Goal: Information Seeking & Learning: Compare options

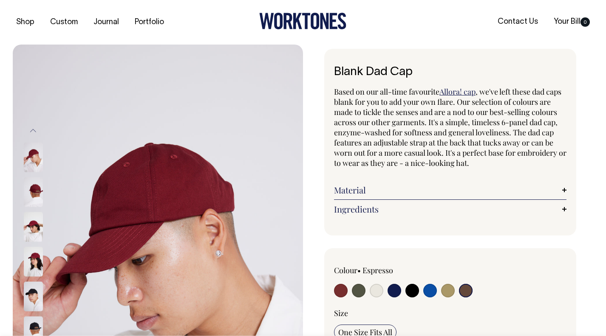
click at [448, 90] on link "Allora! cap" at bounding box center [457, 92] width 36 height 10
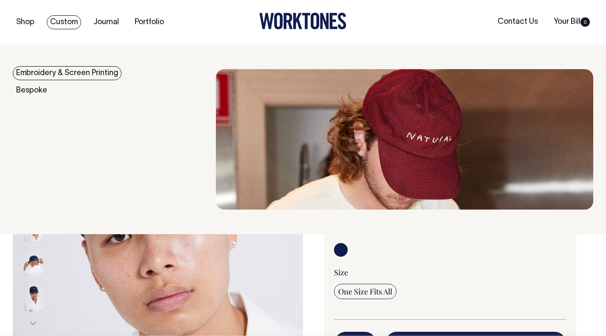
click at [68, 73] on link "Embroidery & Screen Printing" at bounding box center [67, 73] width 109 height 14
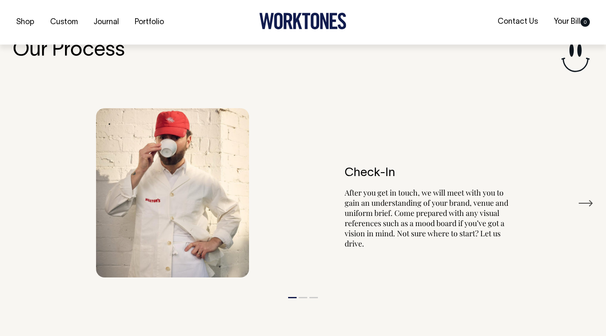
scroll to position [928, 0]
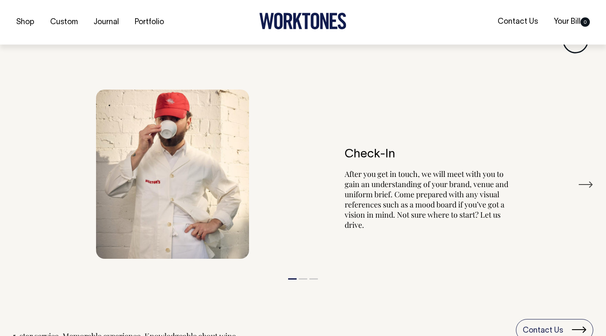
click at [582, 184] on button "Next" at bounding box center [585, 184] width 15 height 13
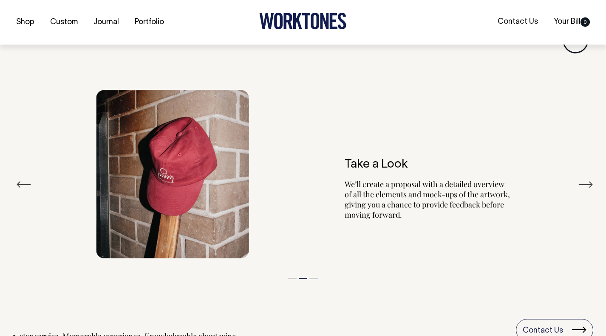
click at [582, 184] on button "Next" at bounding box center [585, 184] width 15 height 13
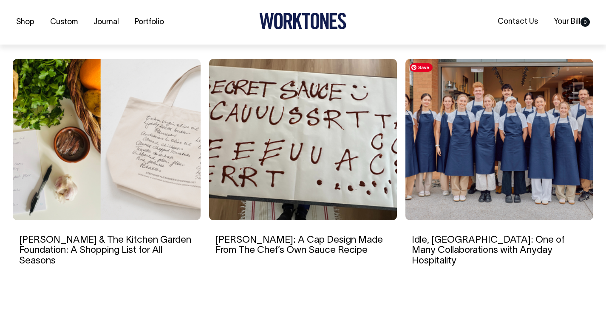
scroll to position [1359, 0]
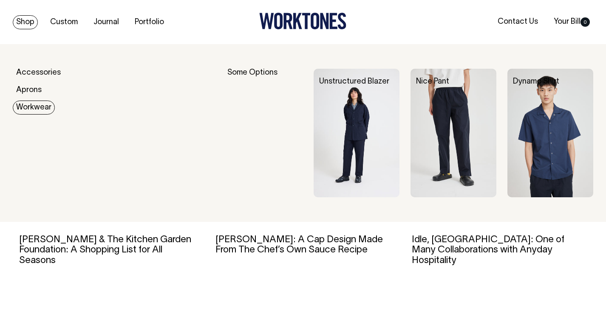
click at [28, 110] on link "Workwear" at bounding box center [34, 108] width 42 height 14
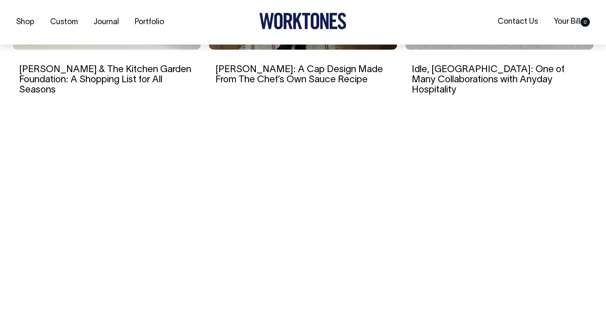
scroll to position [3000, 0]
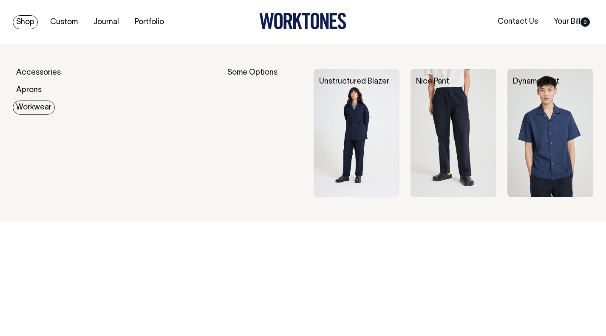
click at [39, 110] on link "Workwear" at bounding box center [34, 108] width 42 height 14
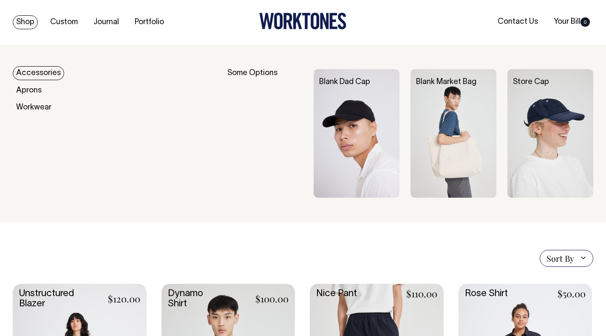
click at [27, 70] on link "Accessories" at bounding box center [38, 73] width 51 height 14
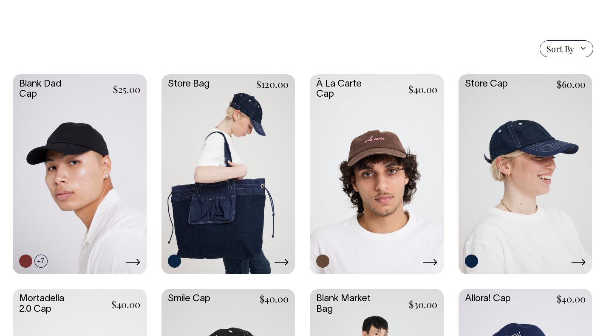
scroll to position [187, 0]
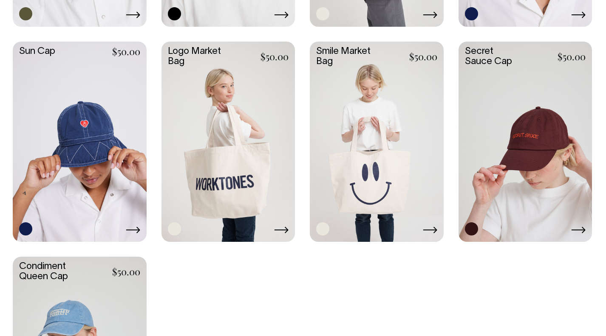
scroll to position [650, 0]
click at [223, 142] on link at bounding box center [228, 141] width 134 height 199
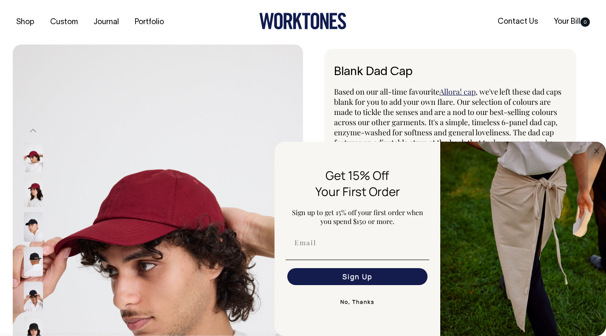
click at [31, 191] on img at bounding box center [33, 193] width 19 height 30
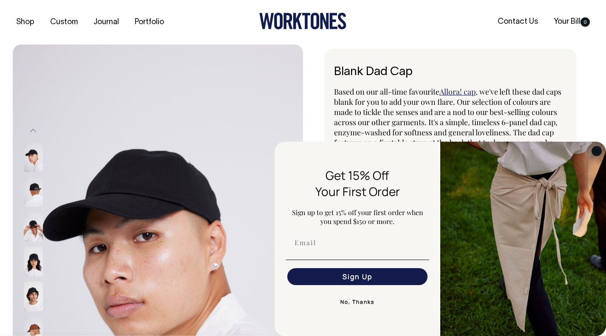
click at [596, 148] on circle "Close dialog" at bounding box center [597, 151] width 10 height 10
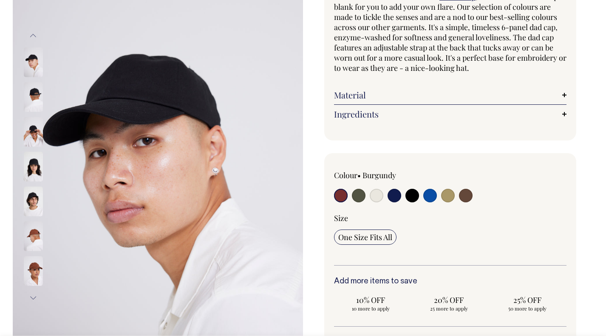
scroll to position [96, 0]
click at [372, 192] on input "radio" at bounding box center [377, 196] width 14 height 14
radio input "true"
select select "Natural"
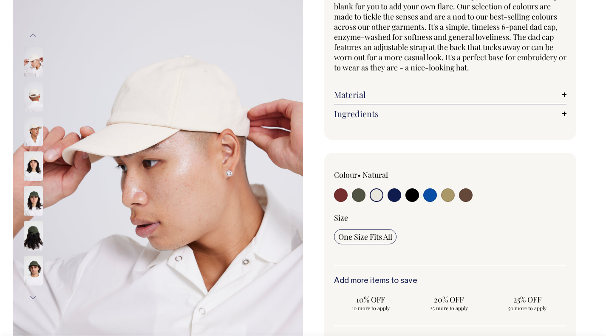
click at [32, 166] on img at bounding box center [33, 167] width 19 height 30
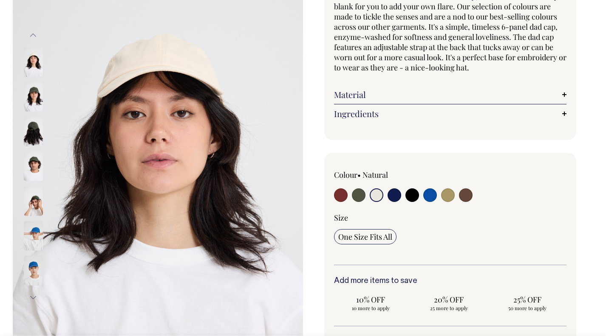
click at [36, 130] on img at bounding box center [33, 132] width 19 height 30
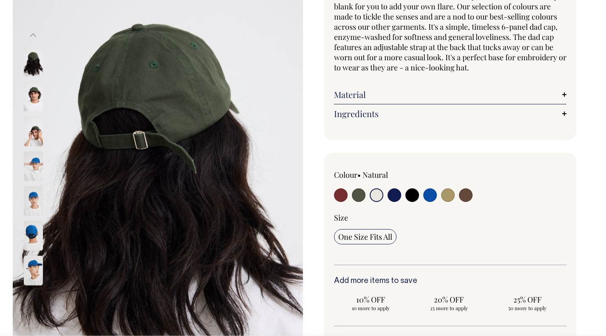
click at [33, 32] on button "Previous" at bounding box center [33, 34] width 13 height 19
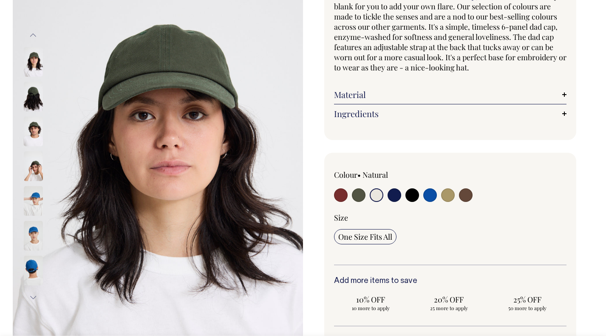
click at [34, 60] on img at bounding box center [33, 62] width 19 height 30
click at [34, 138] on img at bounding box center [33, 132] width 19 height 30
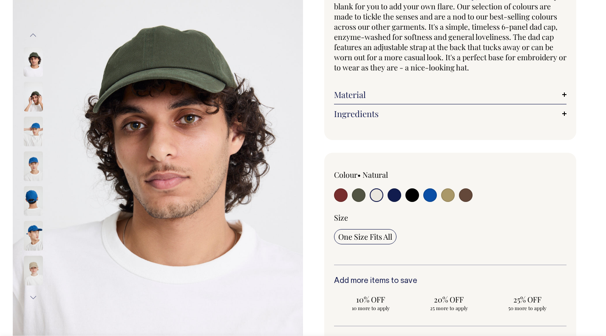
click at [36, 269] on img at bounding box center [33, 271] width 19 height 30
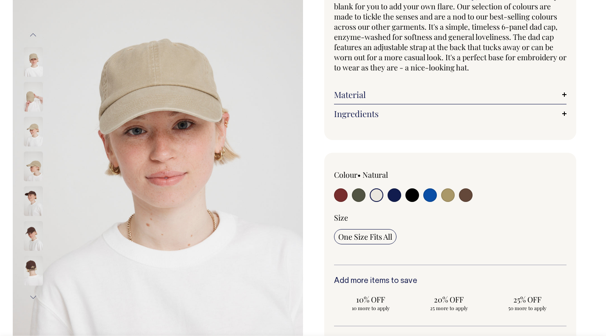
click at [32, 124] on img at bounding box center [33, 132] width 19 height 30
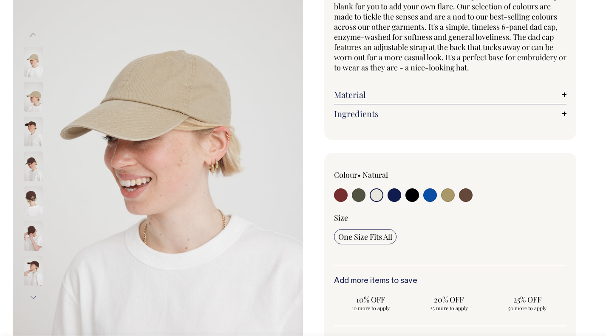
click at [38, 103] on img at bounding box center [33, 97] width 19 height 30
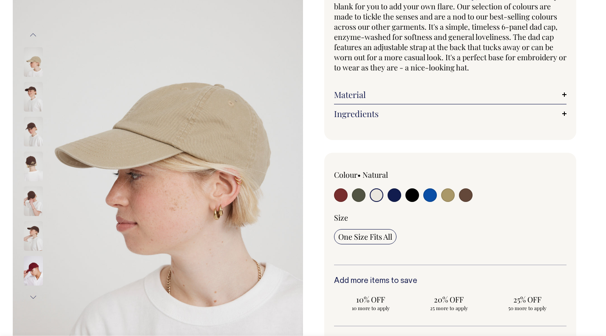
click at [25, 136] on img at bounding box center [33, 132] width 19 height 30
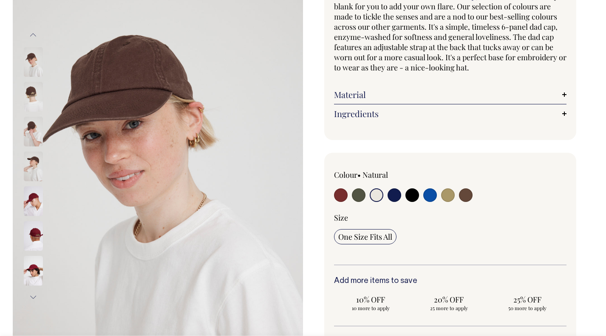
click at [40, 234] on img at bounding box center [33, 236] width 19 height 30
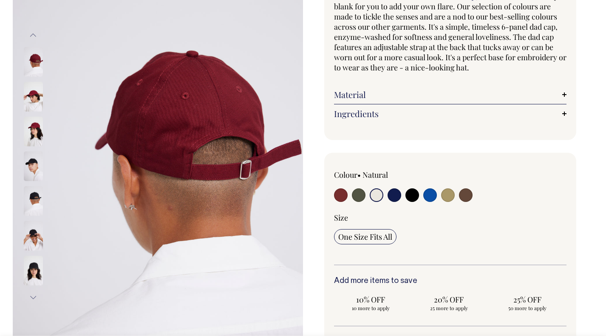
click at [38, 136] on img at bounding box center [33, 132] width 19 height 30
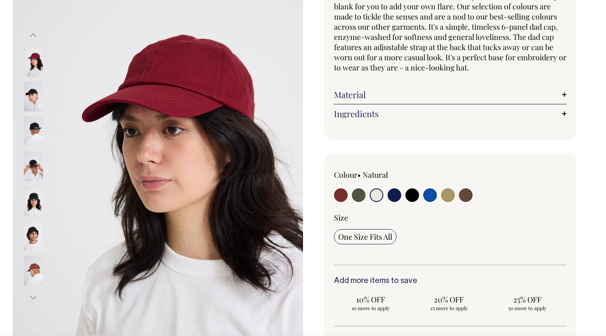
click at [35, 34] on button "Previous" at bounding box center [33, 34] width 13 height 19
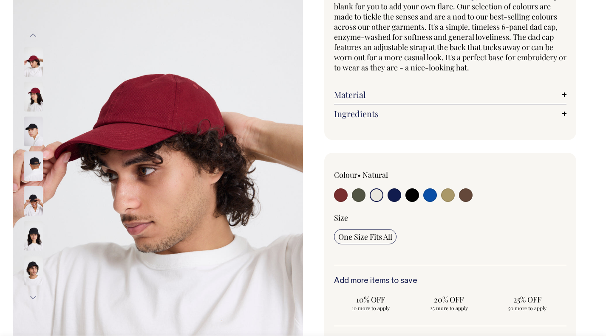
click at [35, 35] on button "Previous" at bounding box center [33, 34] width 13 height 19
click at [36, 33] on button "Previous" at bounding box center [33, 34] width 13 height 19
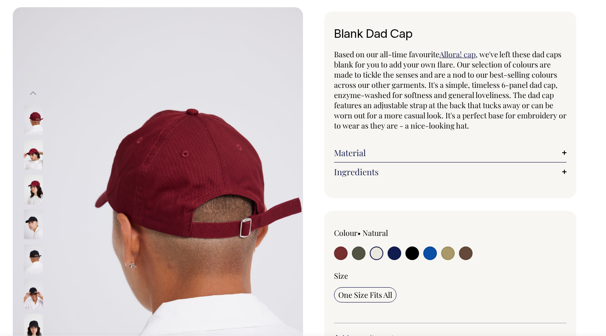
scroll to position [37, 0]
click at [370, 155] on link "Material" at bounding box center [450, 153] width 232 height 10
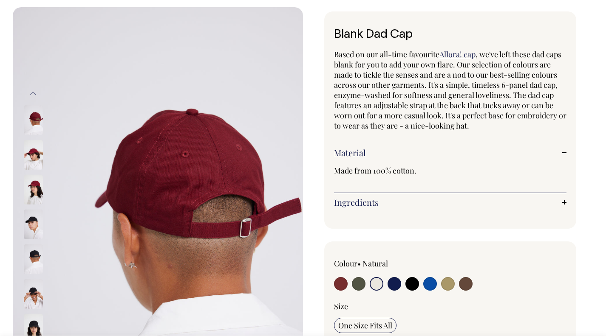
click at [376, 200] on link "Ingredients" at bounding box center [450, 203] width 232 height 10
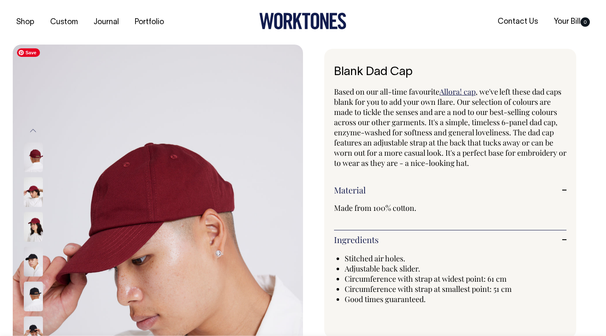
scroll to position [0, 0]
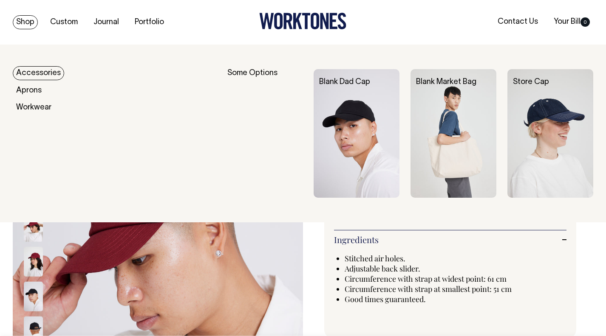
click at [46, 73] on link "Accessories" at bounding box center [38, 73] width 51 height 14
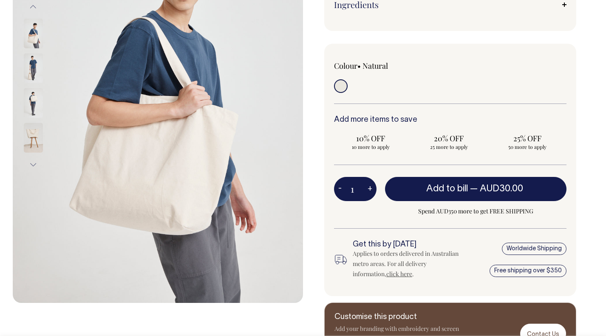
scroll to position [177, 0]
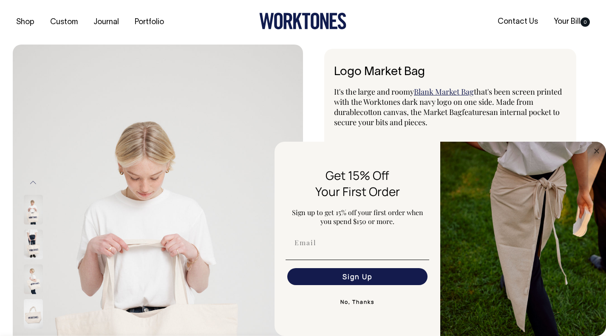
click at [35, 179] on button "Previous" at bounding box center [33, 182] width 13 height 19
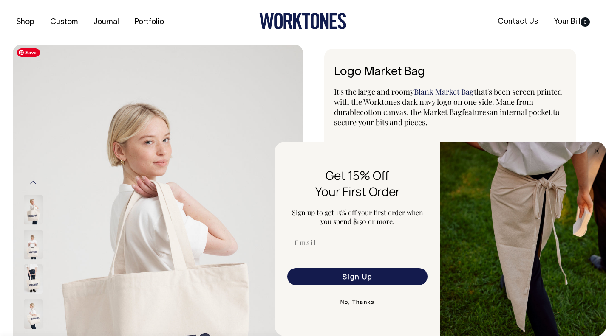
drag, startPoint x: 191, startPoint y: 195, endPoint x: 235, endPoint y: 160, distance: 56.2
click at [235, 160] on img at bounding box center [158, 262] width 290 height 435
click at [336, 38] on div "Shop Custom Journal Portfolio Contact Us Your Bill 0" at bounding box center [303, 22] width 606 height 45
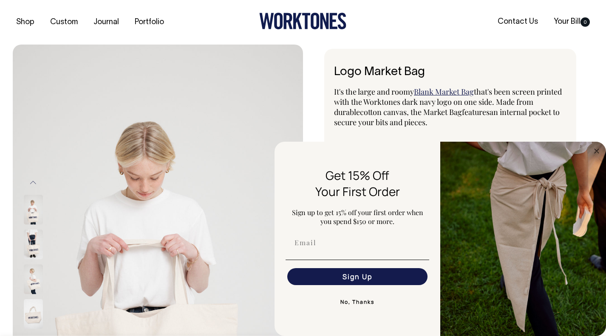
click at [449, 93] on link "Blank Market Bag" at bounding box center [444, 92] width 60 height 10
click at [577, 115] on div "Logo Market Bag It's the large and roomy Blank Market Bag that's been screen pr…" at bounding box center [448, 258] width 290 height 419
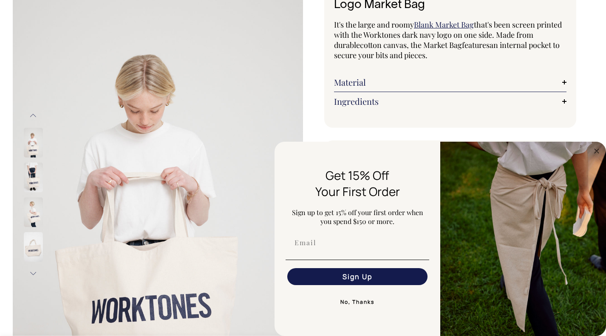
scroll to position [69, 0]
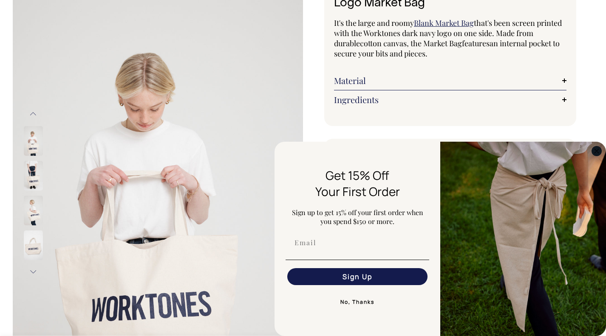
click at [595, 151] on circle "Close dialog" at bounding box center [597, 151] width 10 height 10
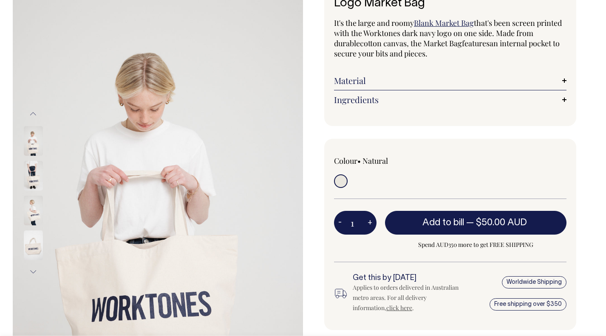
click at [34, 144] on img at bounding box center [33, 141] width 19 height 30
click at [34, 176] on img at bounding box center [33, 176] width 19 height 30
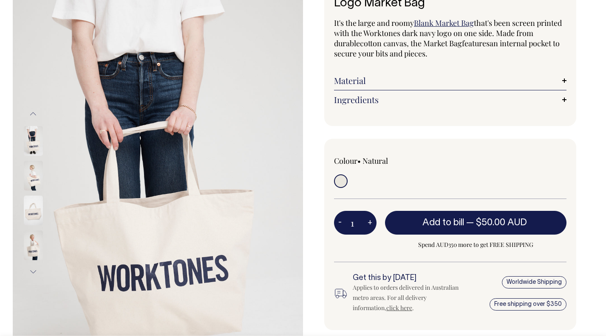
click at [37, 215] on img at bounding box center [33, 211] width 19 height 30
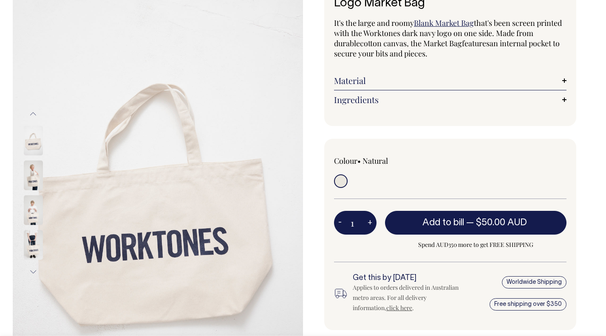
click at [450, 83] on link "Material" at bounding box center [450, 81] width 232 height 10
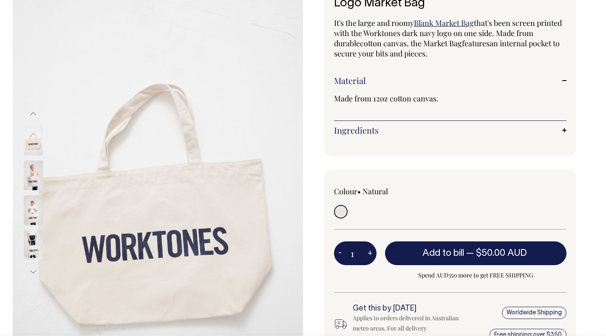
click at [443, 131] on link "Ingredients" at bounding box center [450, 130] width 232 height 10
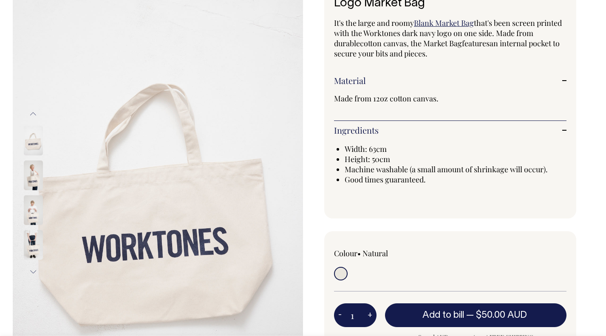
click at [33, 217] on img at bounding box center [33, 211] width 19 height 30
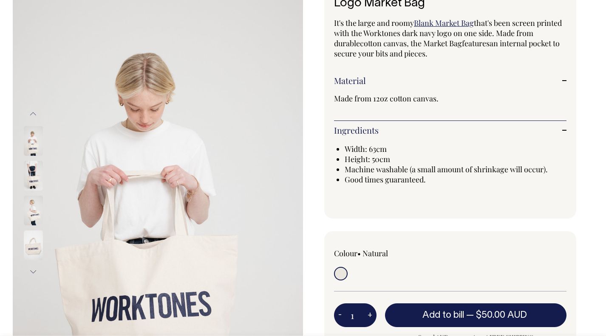
click at [34, 142] on img at bounding box center [33, 141] width 19 height 30
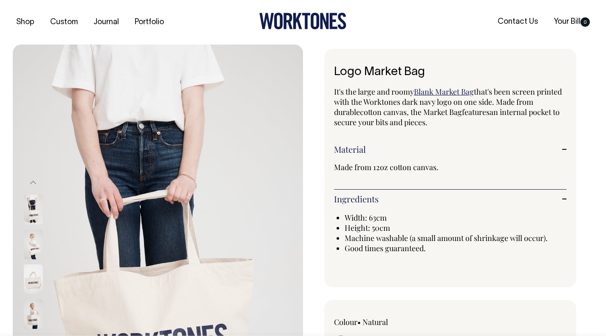
scroll to position [0, 0]
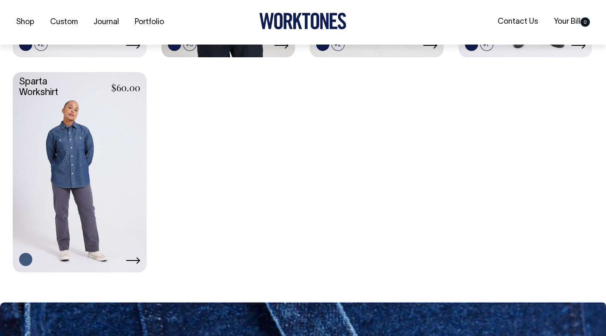
scroll to position [427, 0]
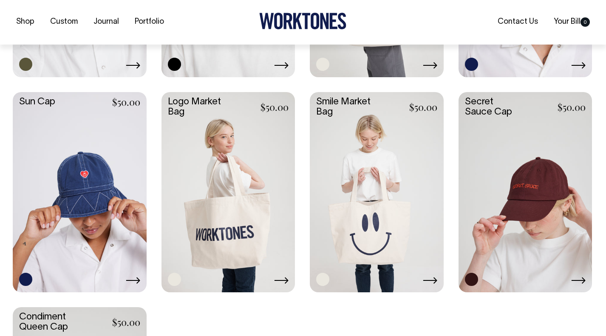
scroll to position [600, 0]
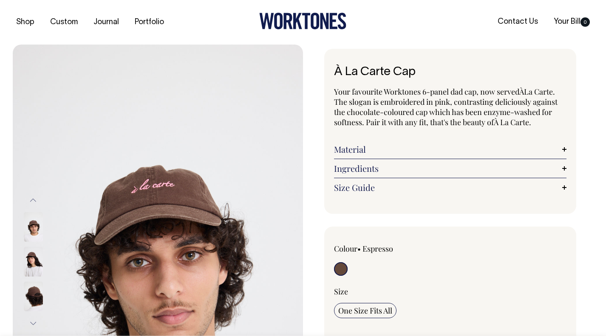
click at [31, 236] on img at bounding box center [33, 227] width 19 height 30
click at [37, 256] on img at bounding box center [33, 262] width 19 height 30
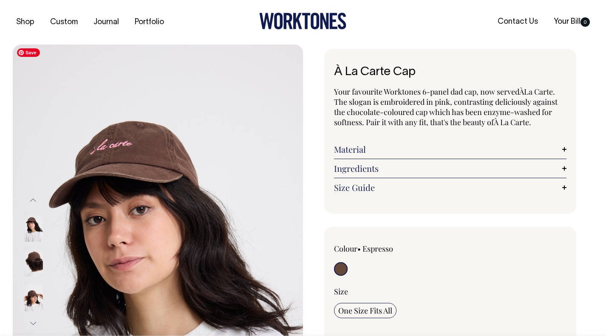
drag, startPoint x: 25, startPoint y: 299, endPoint x: 31, endPoint y: 299, distance: 5.5
click at [27, 299] on img at bounding box center [33, 297] width 19 height 30
click at [32, 299] on img at bounding box center [33, 297] width 19 height 30
click at [592, 166] on div "À La Carte Cap Your favourite Worktones 6-panel dad cap, now served À La Carte.…" at bounding box center [448, 294] width 290 height 491
